Goal: Find specific page/section: Find specific page/section

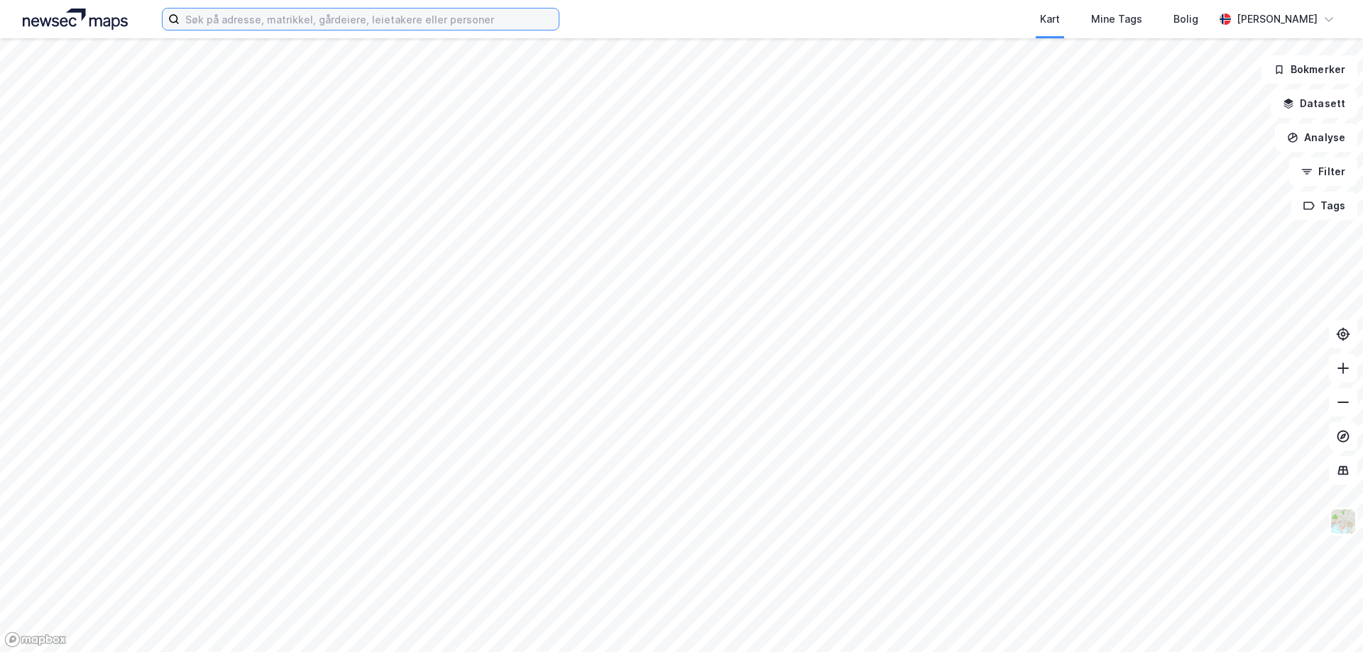
click at [359, 23] on input at bounding box center [369, 19] width 379 height 21
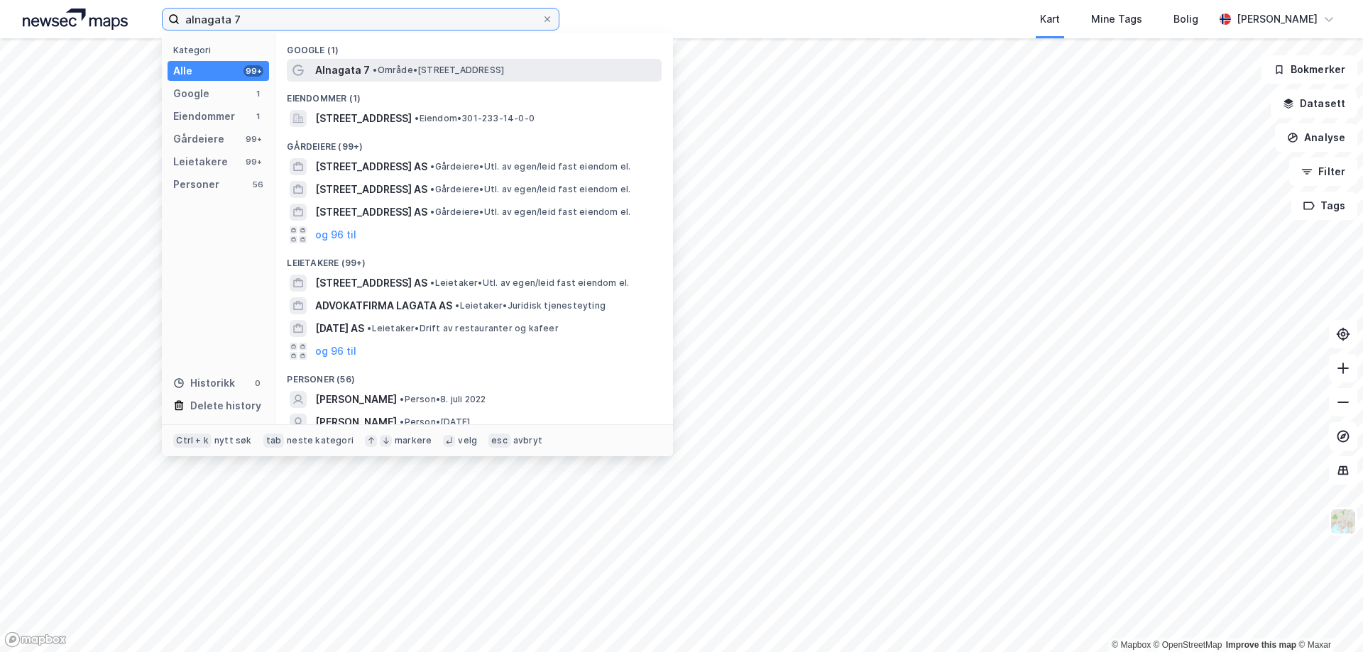
type input "alnagata 7"
click at [357, 73] on span "Alnagata 7" at bounding box center [342, 70] width 55 height 17
click at [329, 25] on input "alnagata 7" at bounding box center [361, 19] width 362 height 21
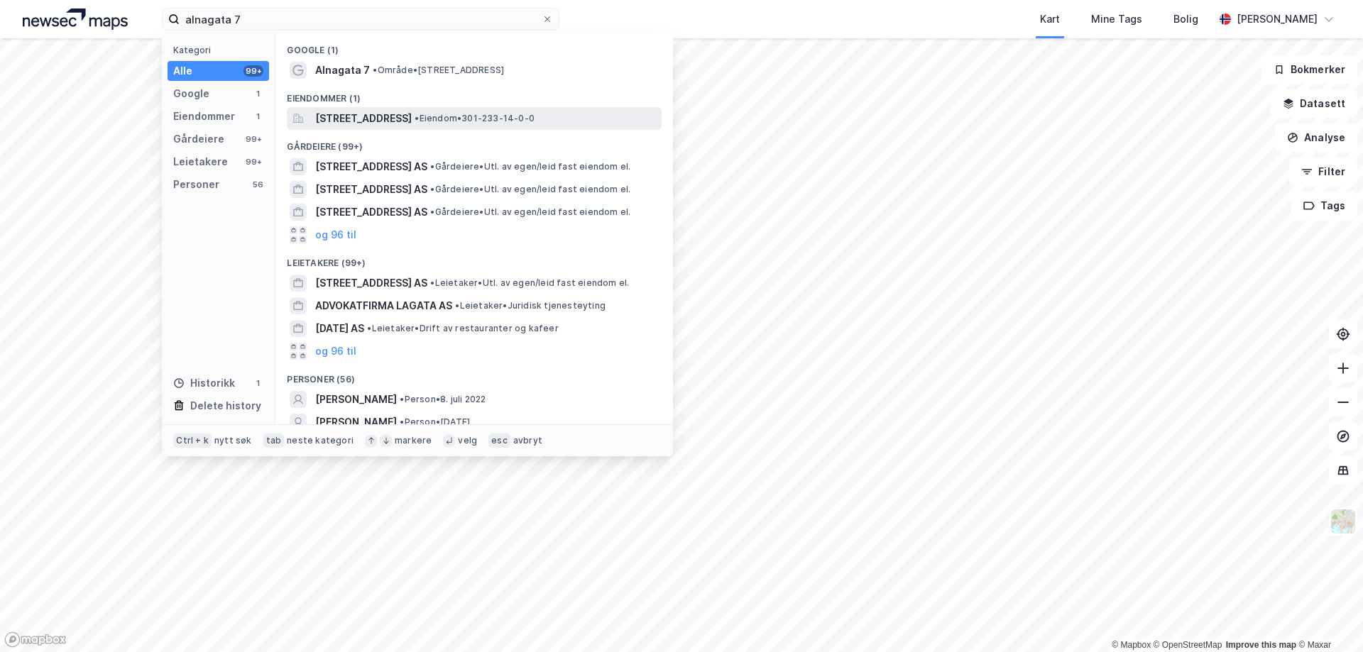
click at [377, 124] on span "[STREET_ADDRESS]" at bounding box center [363, 118] width 97 height 17
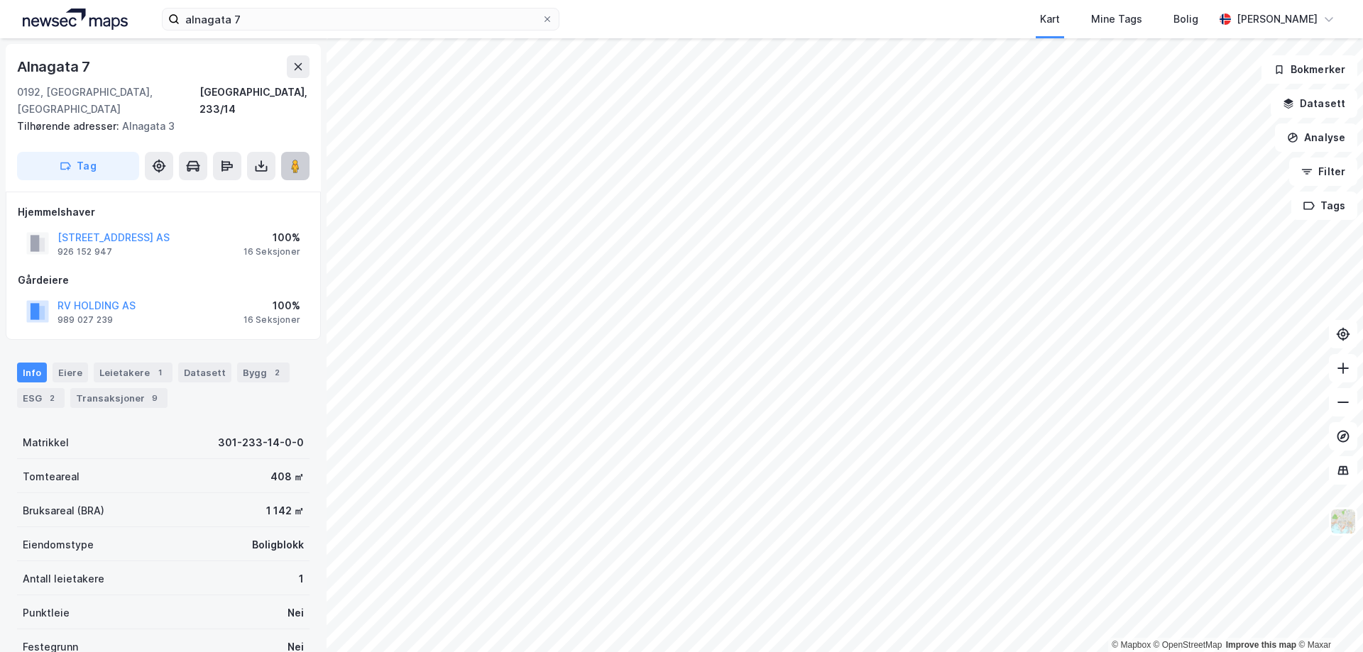
click at [303, 152] on button at bounding box center [295, 166] width 28 height 28
click at [299, 68] on icon at bounding box center [299, 66] width 8 height 7
